Goal: Task Accomplishment & Management: Manage account settings

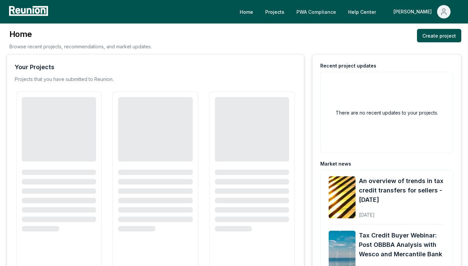
click at [336, 9] on link "PWA Compliance" at bounding box center [316, 11] width 50 height 13
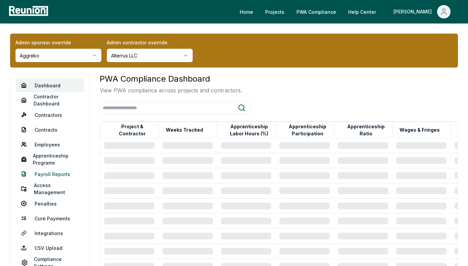
click at [42, 173] on link "Payroll Reports" at bounding box center [50, 173] width 68 height 13
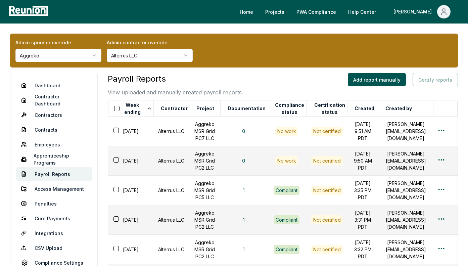
click at [66, 57] on html "Please visit us on your desktop We're working on making our marketplace mobile-…" at bounding box center [234, 248] width 468 height 496
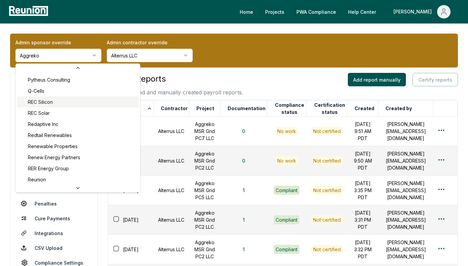
scroll to position [2228, 0]
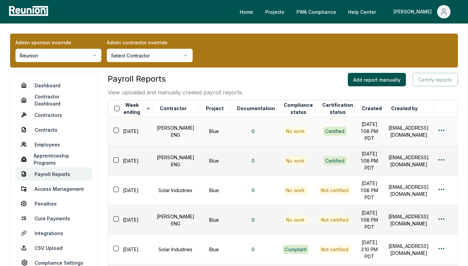
click at [442, 134] on html "Please visit us on your desktop We're working on making our marketplace mobile-…" at bounding box center [234, 248] width 468 height 496
click at [417, 159] on div "Edit" at bounding box center [431, 160] width 64 height 11
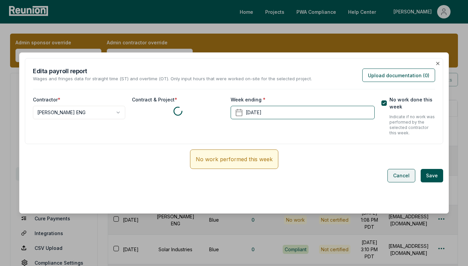
click at [400, 172] on button "Cancel" at bounding box center [402, 175] width 28 height 13
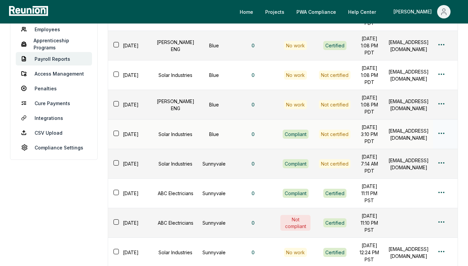
scroll to position [116, 0]
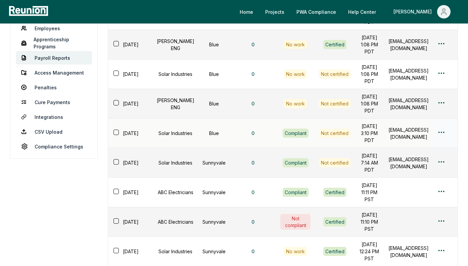
click at [444, 163] on html "Please visit us on your desktop We're working on making our marketplace mobile-…" at bounding box center [234, 132] width 468 height 496
click at [415, 185] on div "Edit" at bounding box center [431, 190] width 64 height 11
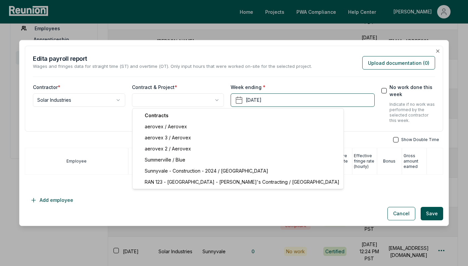
click at [183, 105] on body "Please visit us on your desktop We're working on making our marketplace mobile-…" at bounding box center [234, 132] width 468 height 496
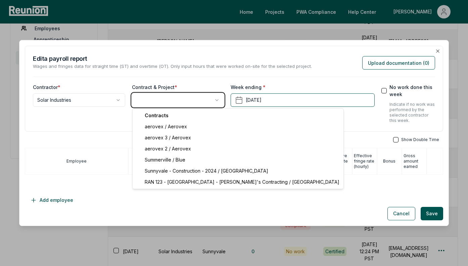
click at [286, 121] on body "Please visit us on your desktop We're working on making our marketplace mobile-…" at bounding box center [234, 132] width 468 height 496
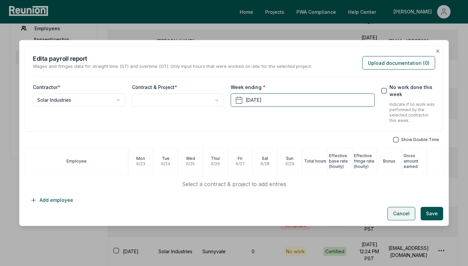
click at [399, 213] on button "Cancel" at bounding box center [402, 213] width 28 height 13
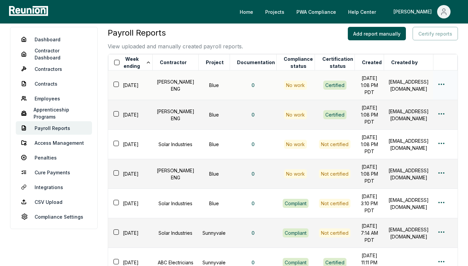
scroll to position [17, 0]
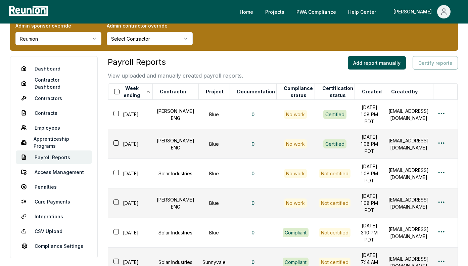
click at [277, 83] on div "Payroll Reports View uploaded and manually created payroll reports. Add report …" at bounding box center [283, 236] width 351 height 360
click at [283, 88] on button "Compliance status" at bounding box center [299, 91] width 32 height 13
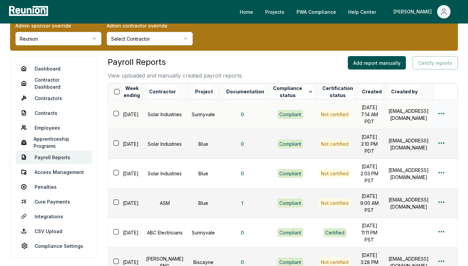
click at [441, 115] on html "Please visit us on your desktop We're working on making our marketplace mobile-…" at bounding box center [234, 231] width 468 height 496
click at [416, 143] on div "Edit" at bounding box center [431, 143] width 64 height 11
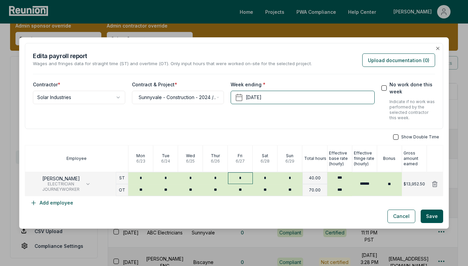
click at [248, 180] on input "*" at bounding box center [240, 178] width 25 height 12
type input "*"
click at [389, 211] on div "Cancel Save" at bounding box center [234, 216] width 419 height 13
click at [391, 213] on button "Cancel" at bounding box center [402, 216] width 28 height 13
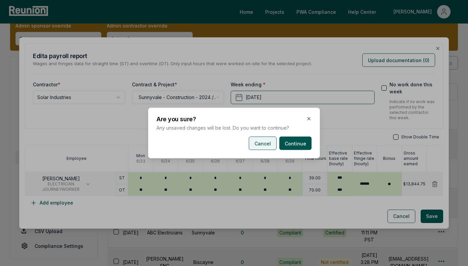
click at [251, 142] on button "Cancel" at bounding box center [263, 143] width 28 height 13
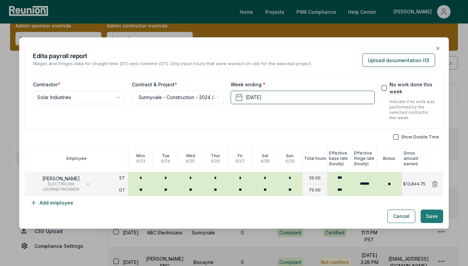
click at [434, 216] on button "Save" at bounding box center [432, 216] width 23 height 13
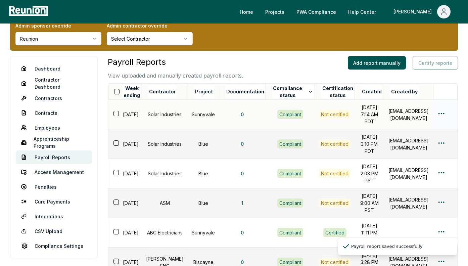
click at [445, 117] on html "Please visit us on your desktop We're working on making our marketplace mobile-…" at bounding box center [234, 231] width 468 height 496
click at [420, 146] on div "Edit" at bounding box center [431, 143] width 64 height 11
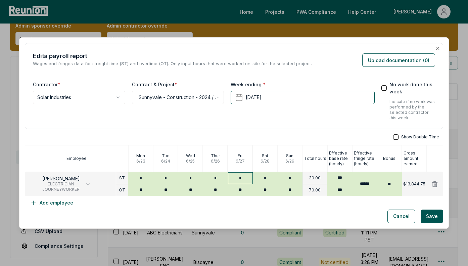
click at [250, 181] on input "*" at bounding box center [240, 178] width 25 height 12
type input "*"
click at [425, 215] on button "Save" at bounding box center [432, 216] width 23 height 13
